Goal: Find contact information: Find contact information

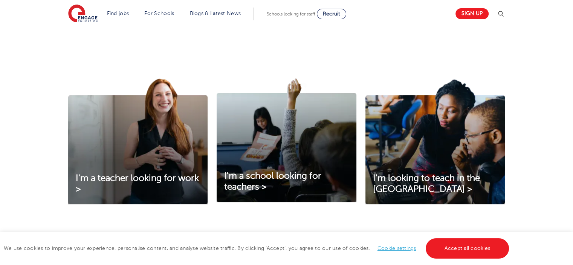
scroll to position [218, 0]
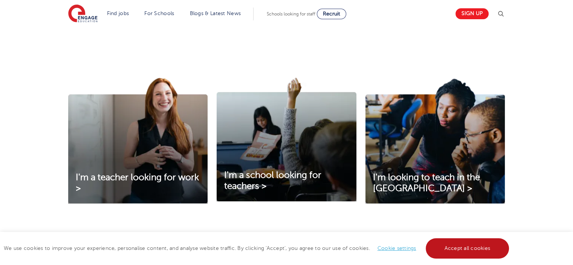
click at [459, 252] on link "Accept all cookies" at bounding box center [468, 248] width 84 height 20
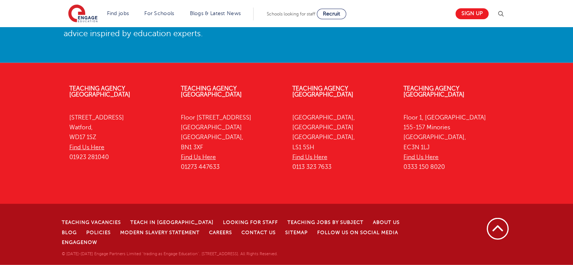
scroll to position [1728, 0]
click at [423, 160] on link "Find Us Here" at bounding box center [420, 157] width 35 height 7
click at [241, 235] on link "Contact Us" at bounding box center [258, 232] width 34 height 5
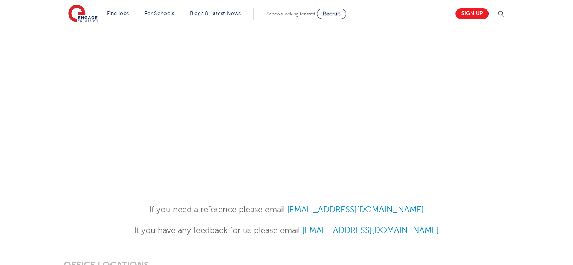
scroll to position [253, 0]
